Goal: Information Seeking & Learning: Learn about a topic

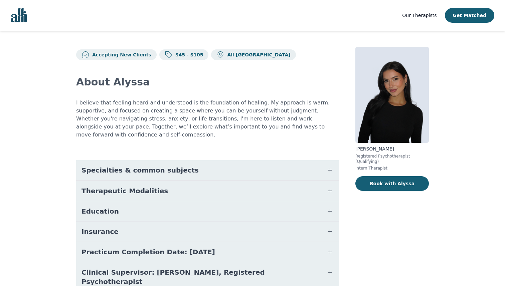
click at [162, 166] on span "Specialties & common subjects" at bounding box center [139, 170] width 117 height 9
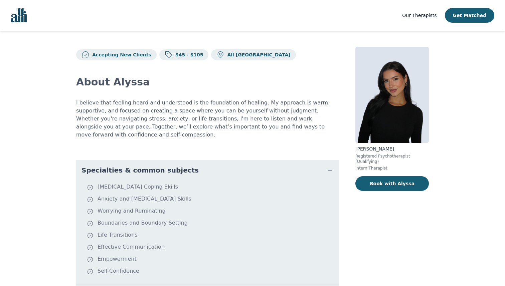
click at [148, 166] on span "Specialties & common subjects" at bounding box center [139, 170] width 117 height 9
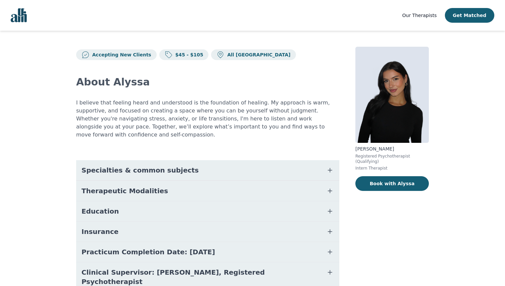
scroll to position [20, 0]
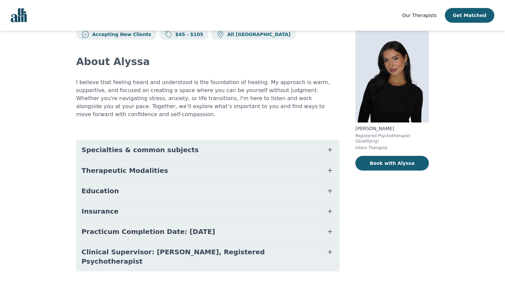
click at [145, 227] on span "Practicum Completion Date: [DATE]" at bounding box center [148, 231] width 134 height 9
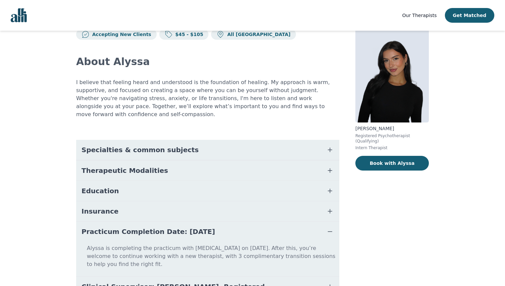
scroll to position [47, 0]
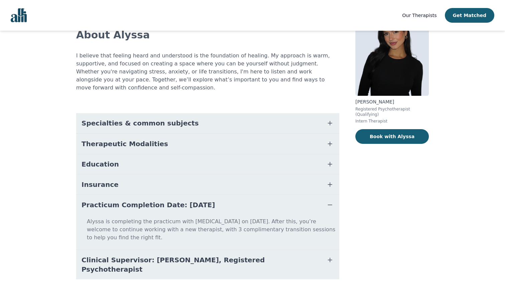
click at [145, 226] on p "Alyssa is completing the practicum with [MEDICAL_DATA] on [DATE]. After this, y…" at bounding box center [208, 232] width 258 height 29
click at [152, 204] on button "Practicum Completion Date: [DATE]" at bounding box center [207, 205] width 263 height 20
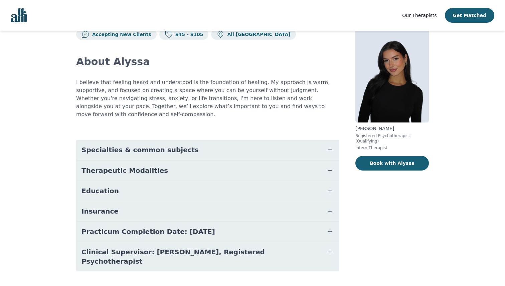
click at [163, 247] on span "Clinical Supervisor: [PERSON_NAME], Registered Psychotherapist" at bounding box center [199, 256] width 236 height 19
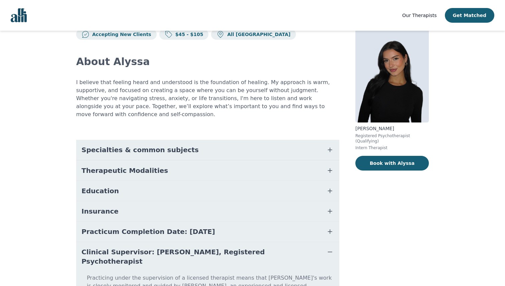
scroll to position [55, 0]
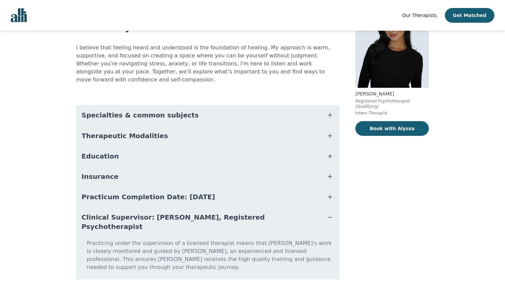
click at [173, 213] on span "Clinical Supervisor: [PERSON_NAME], Registered Psychotherapist" at bounding box center [199, 222] width 236 height 19
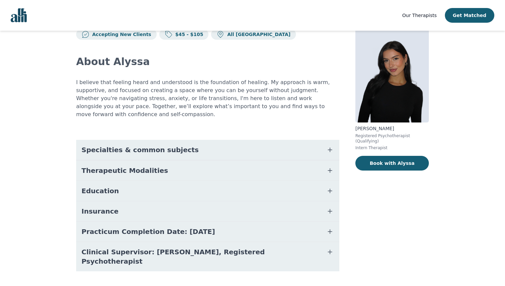
click at [171, 203] on button "Insurance" at bounding box center [207, 211] width 263 height 20
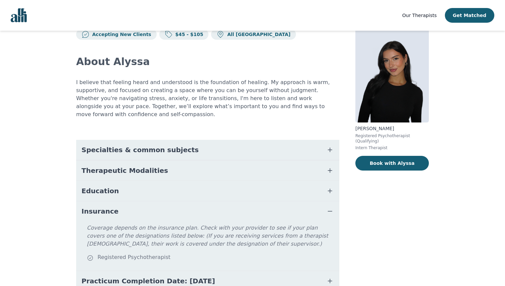
click at [172, 205] on button "Insurance" at bounding box center [207, 211] width 263 height 20
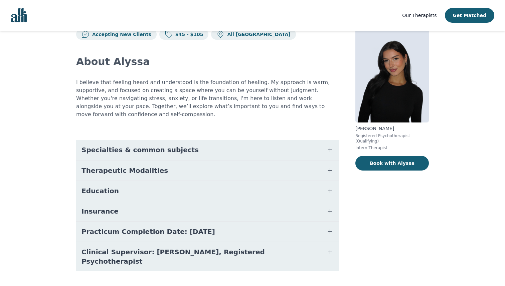
click at [176, 187] on button "Education" at bounding box center [207, 191] width 263 height 20
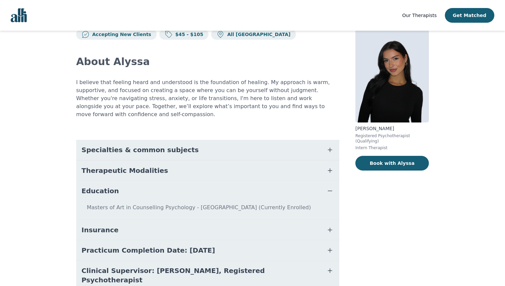
click at [173, 185] on button "Education" at bounding box center [207, 191] width 263 height 20
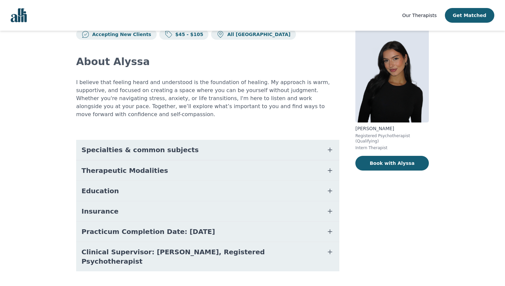
click at [173, 165] on button "Therapeutic Modalities" at bounding box center [207, 171] width 263 height 20
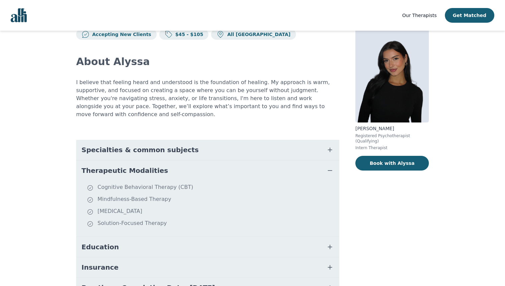
click at [173, 165] on button "Therapeutic Modalities" at bounding box center [207, 171] width 263 height 20
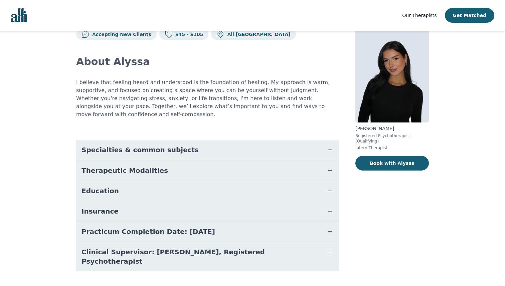
click at [183, 140] on button "Specialties & common subjects" at bounding box center [207, 150] width 263 height 20
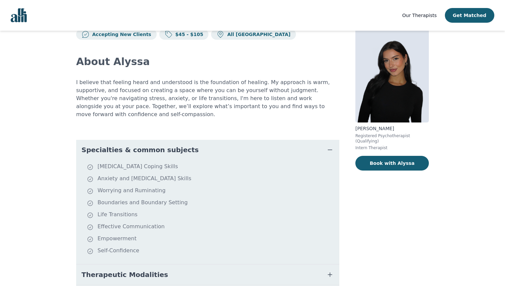
click at [189, 140] on button "Specialties & common subjects" at bounding box center [207, 150] width 263 height 20
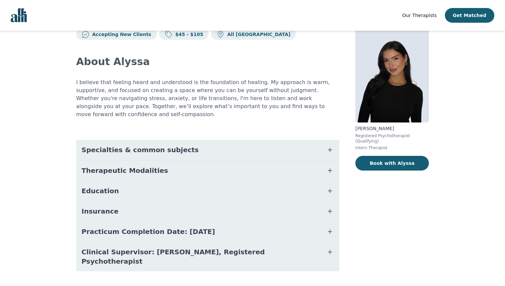
scroll to position [0, 0]
